Goal: Navigation & Orientation: Find specific page/section

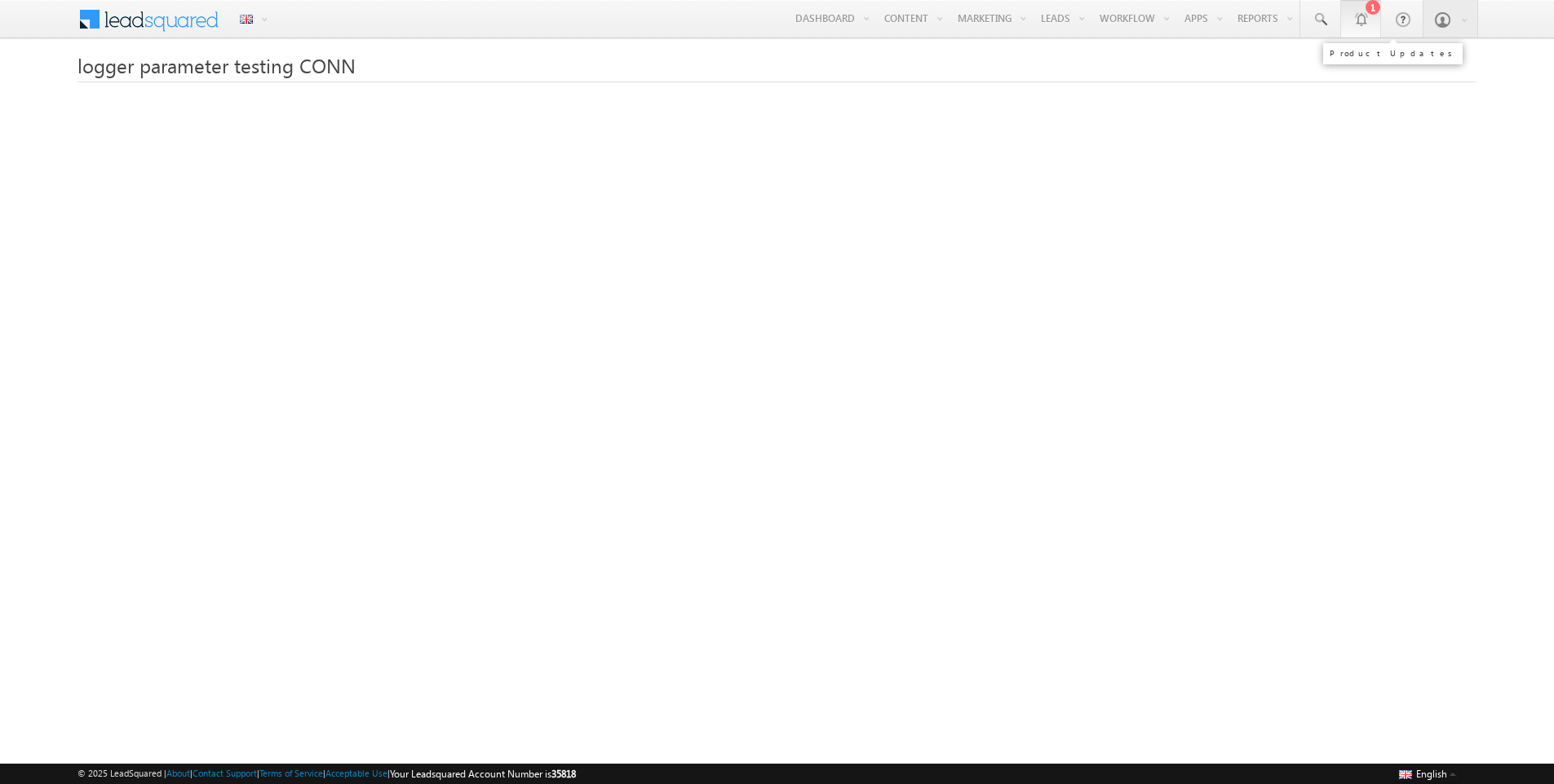
click at [1221, 26] on div at bounding box center [1360, 18] width 17 height 17
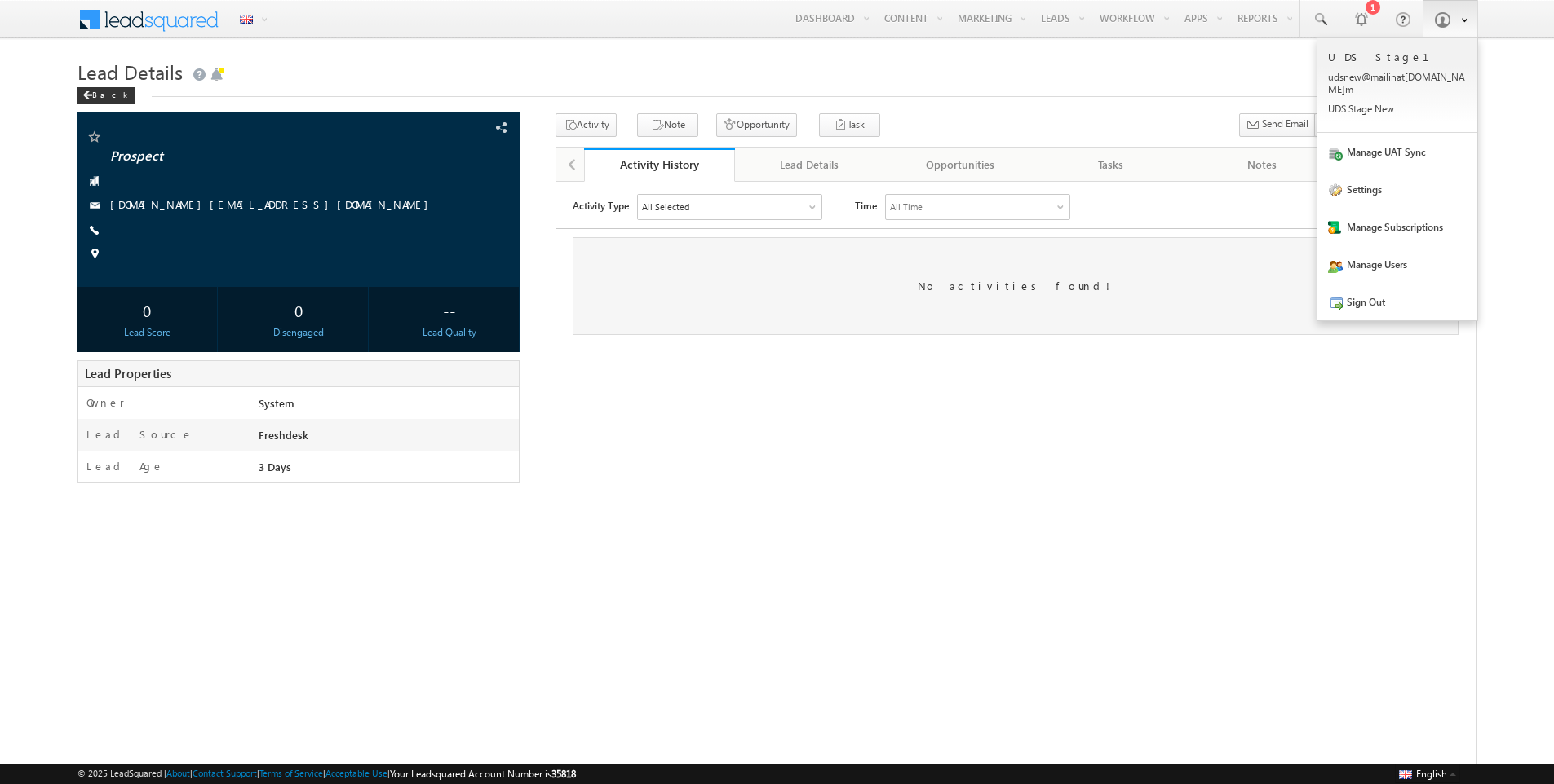
click at [1438, 23] on span at bounding box center [1442, 19] width 17 height 17
click at [1357, 285] on link "Sign Out" at bounding box center [1397, 301] width 160 height 37
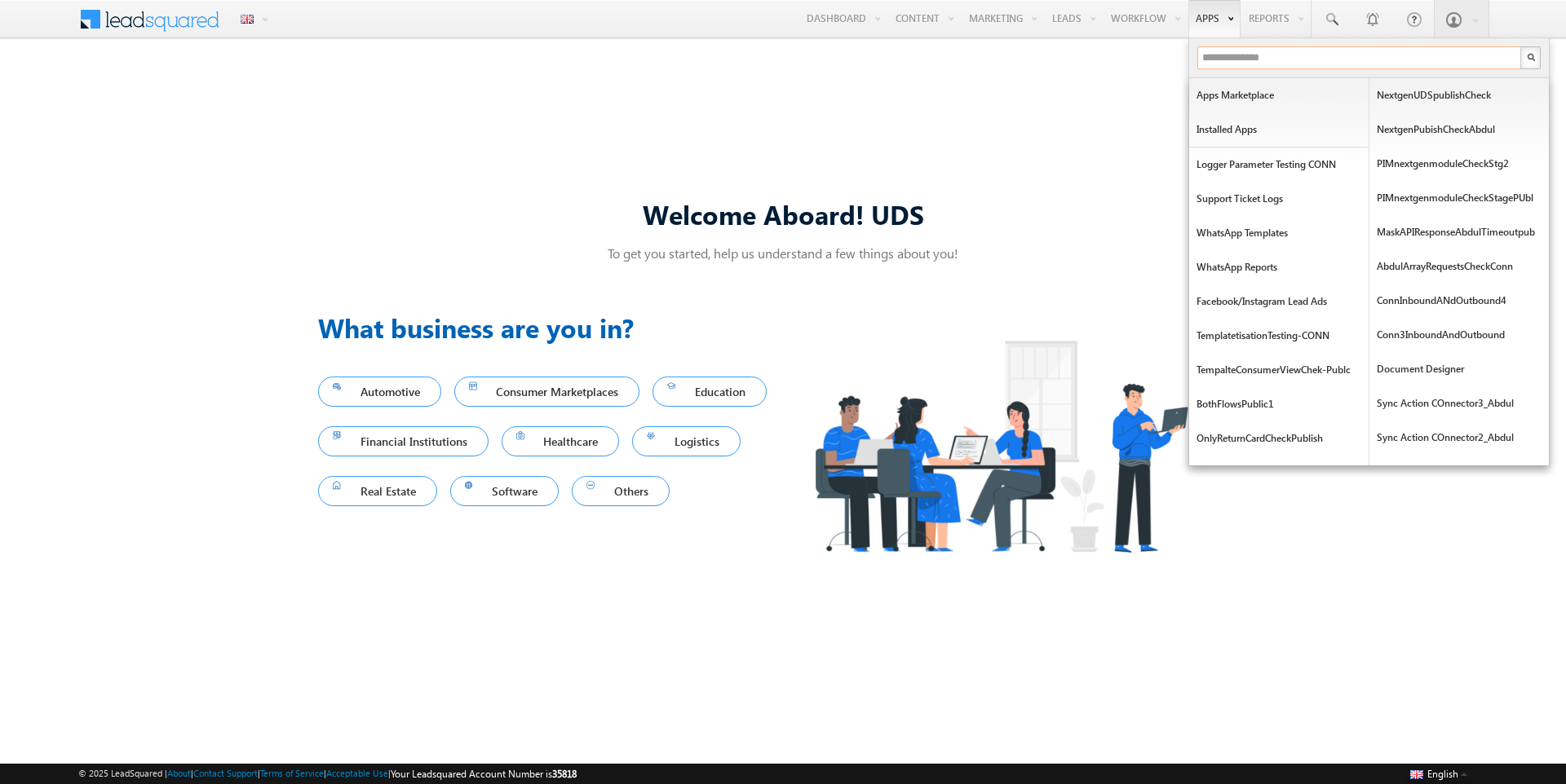
click at [1211, 53] on input "text" at bounding box center [1360, 57] width 326 height 23
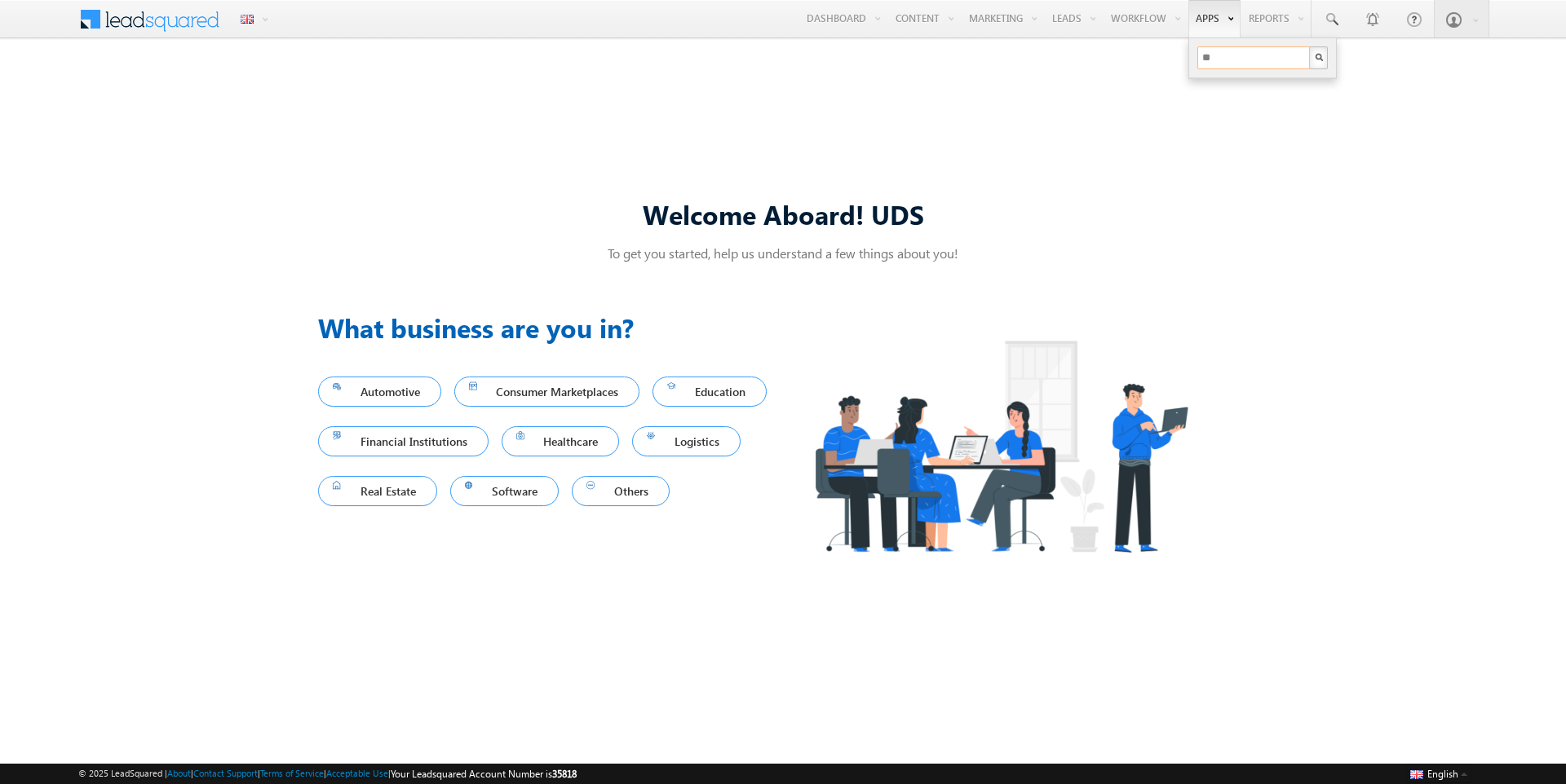
type input "*"
type input "***"
click at [1220, 90] on link "ULC - Stage" at bounding box center [1280, 95] width 179 height 34
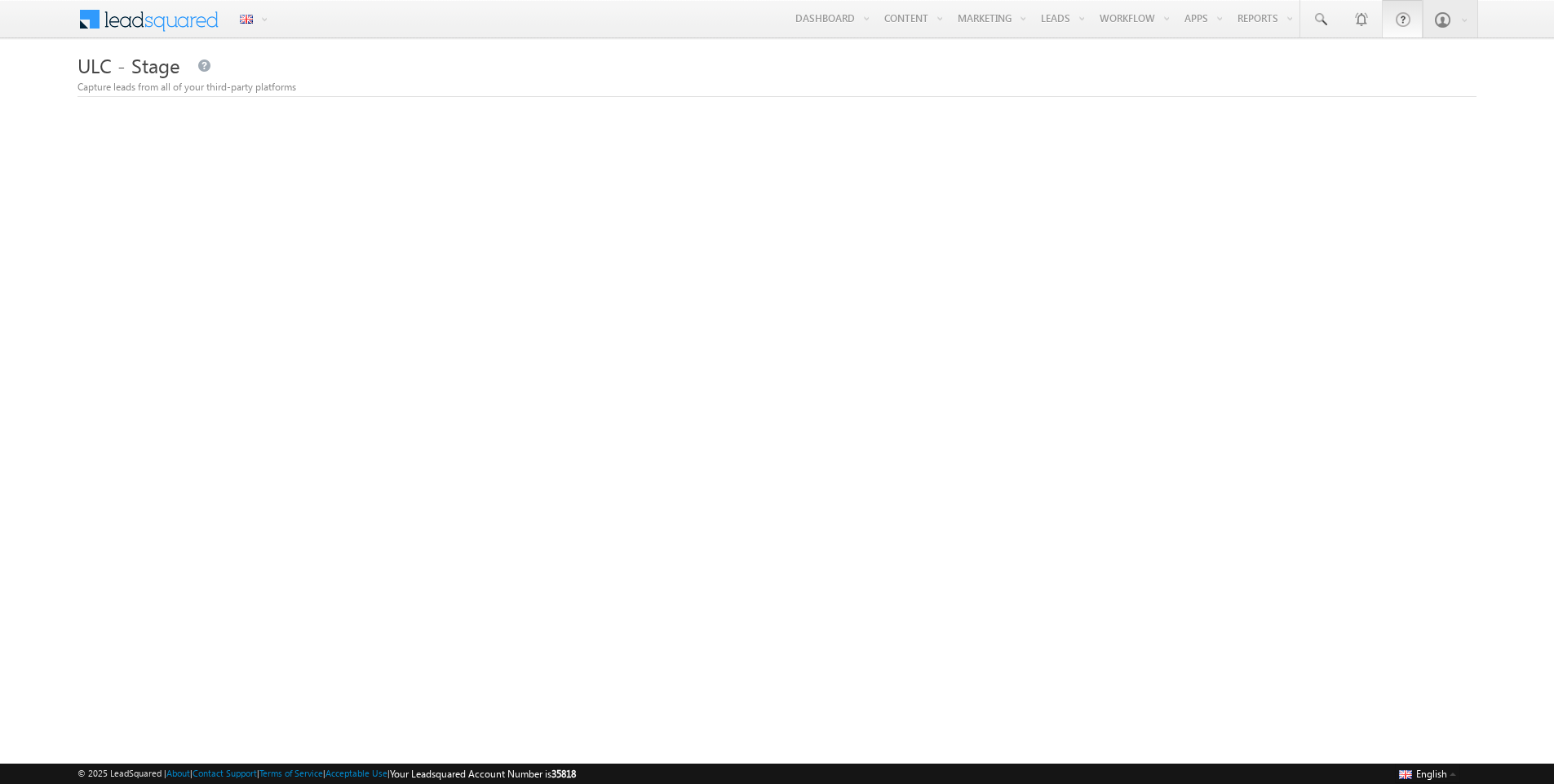
scroll to position [25, 0]
